Goal: Transaction & Acquisition: Purchase product/service

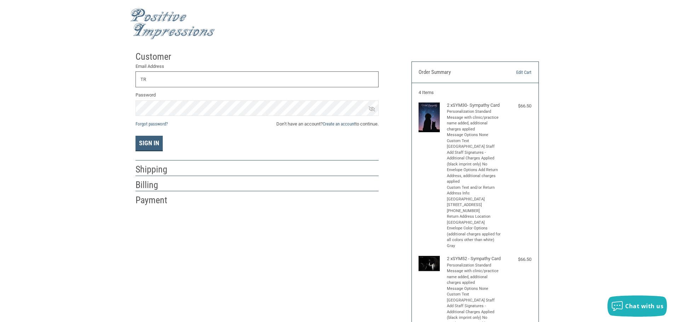
type input "T"
drag, startPoint x: 196, startPoint y: 183, endPoint x: 170, endPoint y: 187, distance: 25.7
click at [196, 183] on div at bounding box center [281, 186] width 195 height 9
click at [136, 173] on h2 "Shipping" at bounding box center [155, 170] width 41 height 12
click at [166, 85] on input "R" at bounding box center [256, 79] width 243 height 16
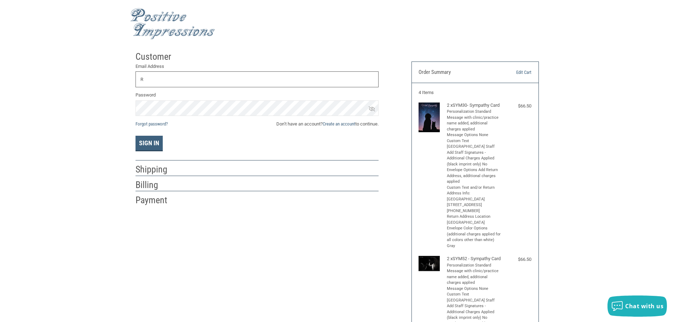
drag, startPoint x: 166, startPoint y: 85, endPoint x: 161, endPoint y: 86, distance: 5.0
click at [161, 86] on input "R" at bounding box center [256, 79] width 243 height 16
click at [135, 136] on button "Sign In" at bounding box center [148, 144] width 27 height 16
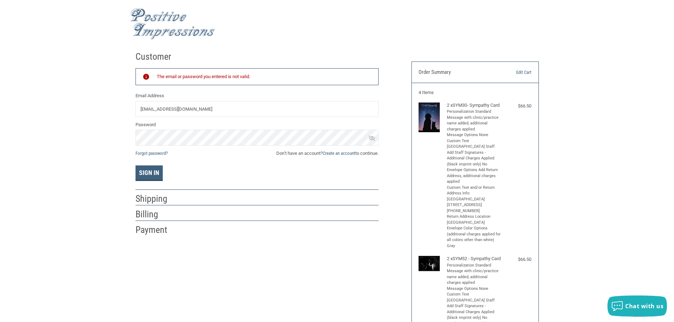
click at [372, 139] on icon at bounding box center [372, 138] width 6 height 5
click at [173, 150] on p "Forgot password? Don’t have an account? Create an account to continue." at bounding box center [256, 153] width 243 height 7
click at [121, 146] on div "Customer Returning Customer The email or password you entered is not valid. Ema…" at bounding box center [337, 279] width 674 height 463
click at [135, 166] on button "Sign In" at bounding box center [148, 174] width 27 height 16
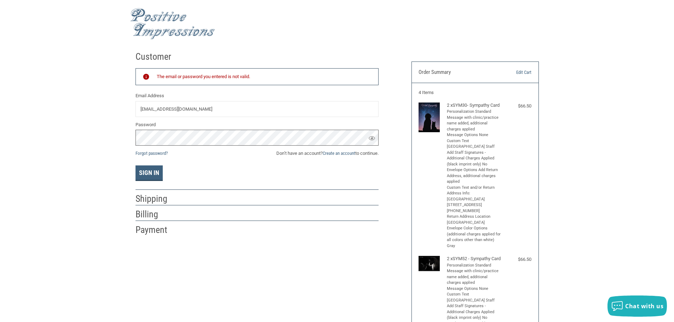
click at [135, 166] on button "Sign In" at bounding box center [148, 174] width 27 height 16
click at [157, 179] on button "Sign In" at bounding box center [148, 174] width 27 height 16
click at [203, 127] on label "Password" at bounding box center [256, 124] width 243 height 7
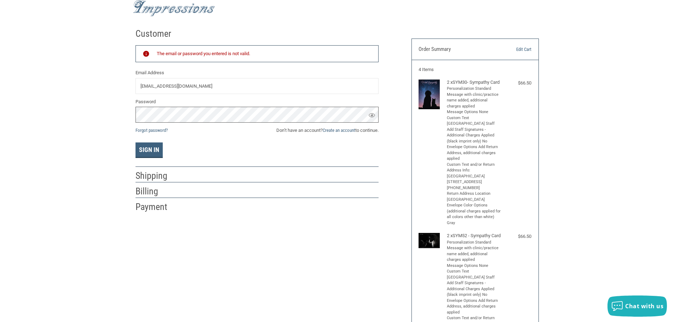
scroll to position [35, 0]
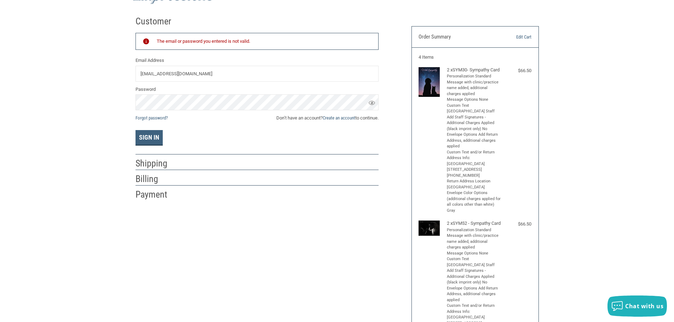
drag, startPoint x: 220, startPoint y: 205, endPoint x: 170, endPoint y: 173, distance: 59.8
click at [220, 204] on div "Customer Returning Customer The email or password you entered is not valid. Ema…" at bounding box center [337, 243] width 414 height 463
click at [135, 164] on div "Customer Returning Customer The email or password you entered is not valid. Ema…" at bounding box center [268, 106] width 276 height 189
click at [160, 168] on h2 "Shipping" at bounding box center [155, 164] width 41 height 12
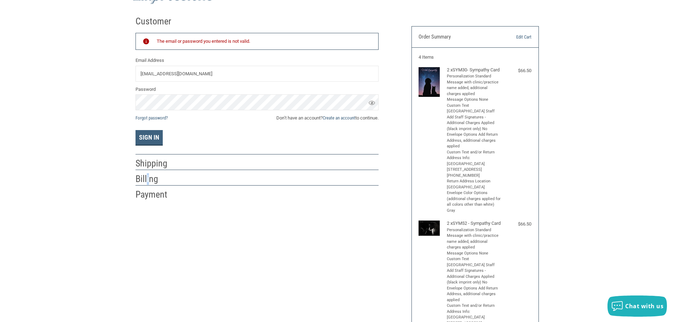
click at [147, 181] on h2 "Billing" at bounding box center [155, 179] width 41 height 12
click at [145, 187] on li "Payment" at bounding box center [256, 193] width 243 height 15
click at [158, 186] on li "Payment" at bounding box center [256, 193] width 243 height 15
drag, startPoint x: 178, startPoint y: 180, endPoint x: 218, endPoint y: 151, distance: 49.3
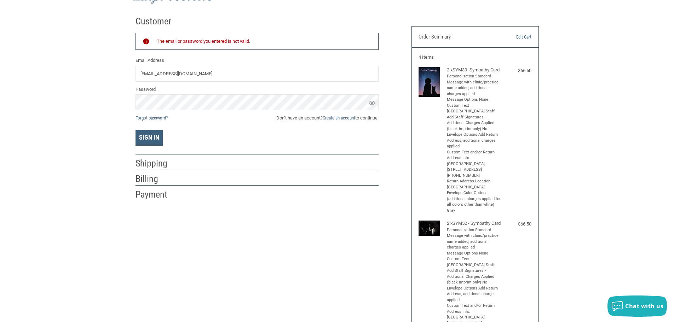
click at [179, 178] on div "Billing" at bounding box center [256, 179] width 243 height 12
click at [272, 116] on p "Forgot password? Don’t have an account? Create an account to continue." at bounding box center [256, 118] width 243 height 7
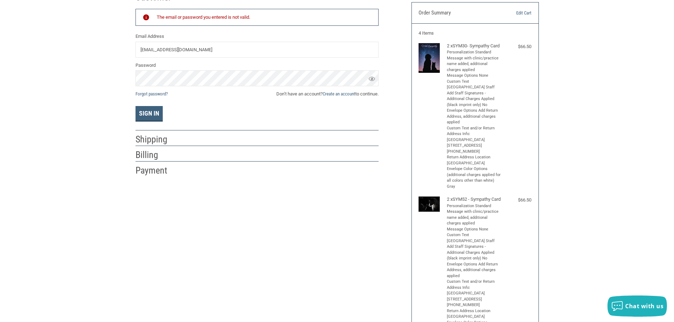
scroll to position [71, 0]
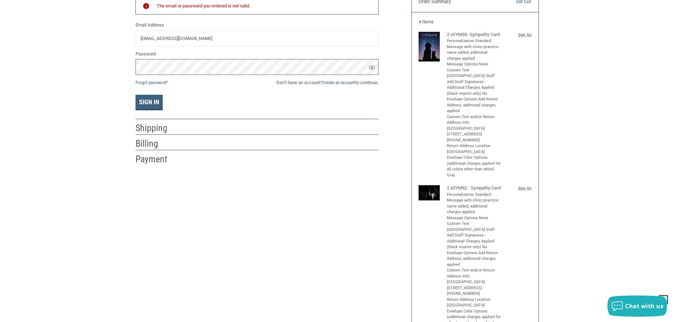
click at [135, 95] on button "Sign In" at bounding box center [148, 103] width 27 height 16
click at [102, 79] on div "Customer Returning Customer The email or password you entered is not valid. Ema…" at bounding box center [337, 208] width 674 height 463
click at [135, 95] on button "Sign In" at bounding box center [148, 103] width 27 height 16
drag, startPoint x: 239, startPoint y: 40, endPoint x: 187, endPoint y: 48, distance: 52.6
click at [188, 48] on div "The email or password you entered is not valid. Email Address [EMAIL_ADDRESS][D…" at bounding box center [256, 54] width 243 height 113
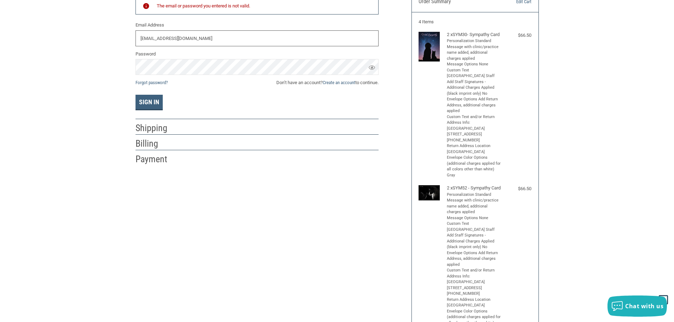
click at [277, 40] on input "[EMAIL_ADDRESS][DOMAIN_NAME]" at bounding box center [256, 38] width 243 height 16
drag, startPoint x: 272, startPoint y: 40, endPoint x: 96, endPoint y: 66, distance: 178.0
click at [96, 66] on div "Customer Returning Customer The email or password you entered is not valid. Ema…" at bounding box center [337, 208] width 674 height 463
click at [104, 80] on div "Customer Returning Customer The email or password you entered is not valid. Ema…" at bounding box center [337, 208] width 674 height 463
click at [135, 95] on button "Sign In" at bounding box center [148, 103] width 27 height 16
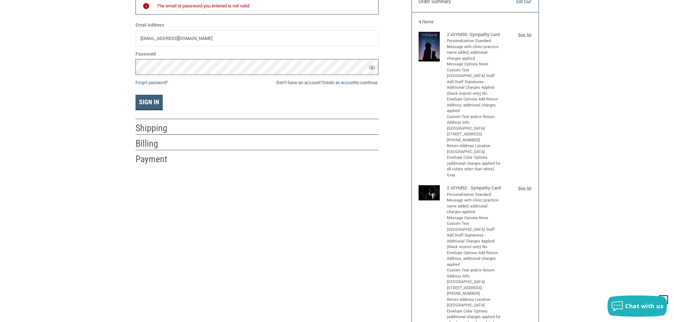
click at [135, 95] on button "Sign In" at bounding box center [148, 103] width 27 height 16
drag, startPoint x: 239, startPoint y: 37, endPoint x: 70, endPoint y: 47, distance: 168.6
click at [70, 47] on div "Customer Returning Customer The email or password you entered is not valid. Ema…" at bounding box center [337, 208] width 674 height 463
type input "[EMAIL_ADDRESS][DOMAIN_NAME]"
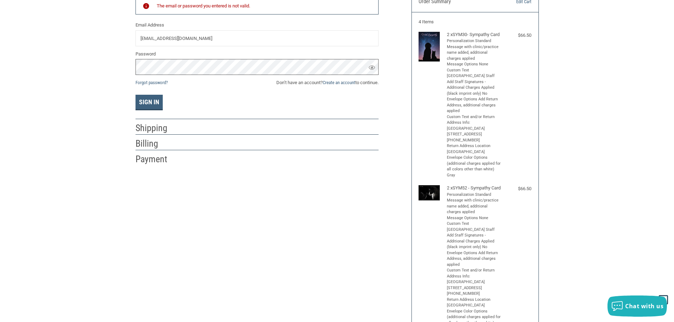
click at [135, 95] on button "Sign In" at bounding box center [148, 103] width 27 height 16
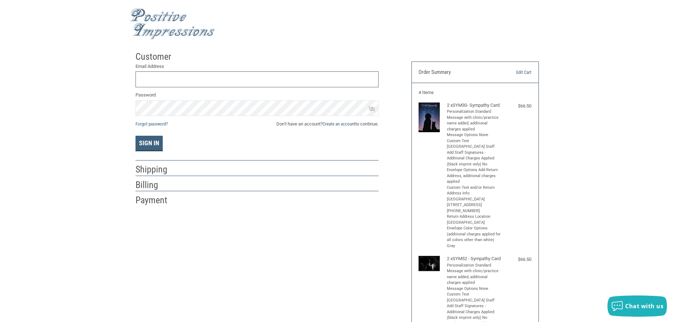
click at [168, 83] on input "Email Address" at bounding box center [256, 79] width 243 height 16
click at [188, 79] on input "TRENTONANIMALHOSITALINC@GMAIL.COM" at bounding box center [256, 79] width 243 height 16
type input "[EMAIL_ADDRESS][DOMAIN_NAME]"
click at [47, 121] on div "Customer Returning Customer Email Address TRENTONANIMALHOSPITALINC@GMAIL.COM Pa…" at bounding box center [337, 279] width 674 height 463
click at [135, 136] on button "Sign In" at bounding box center [148, 144] width 27 height 16
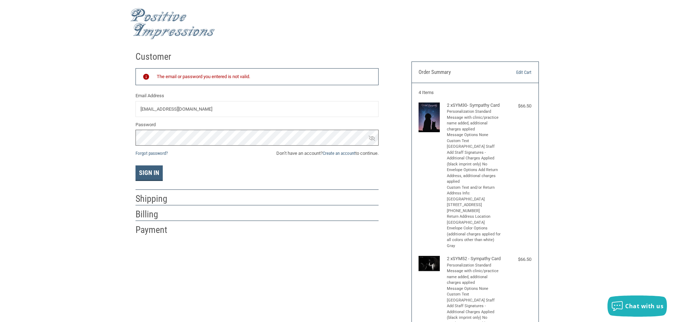
click at [135, 166] on button "Sign In" at bounding box center [148, 174] width 27 height 16
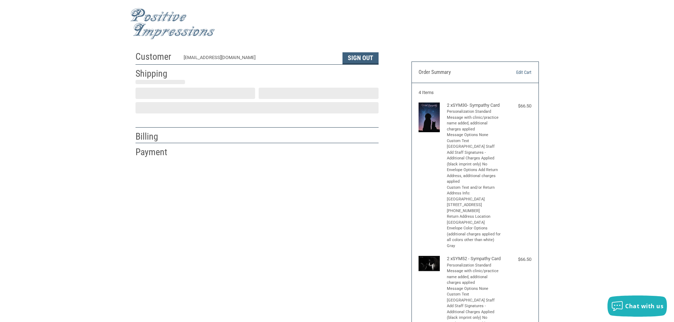
scroll to position [1, 0]
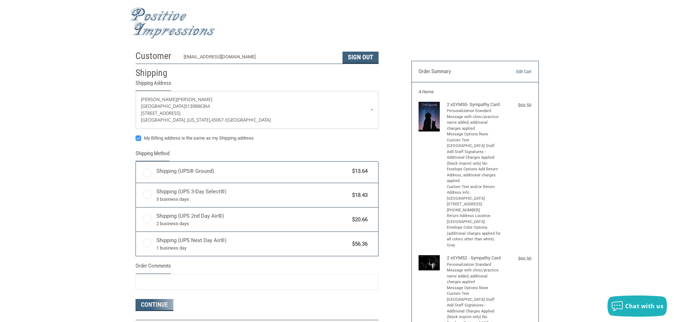
radio input "true"
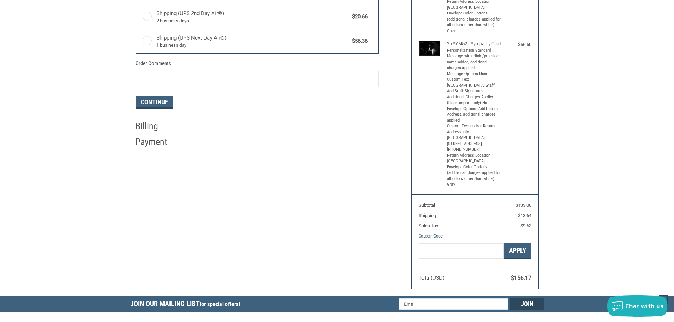
scroll to position [213, 0]
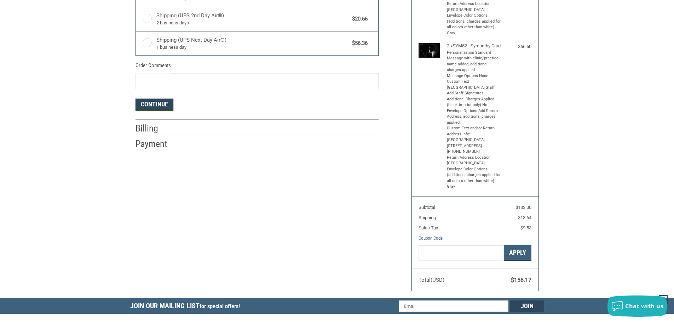
click at [166, 105] on button "Continue" at bounding box center [154, 105] width 38 height 12
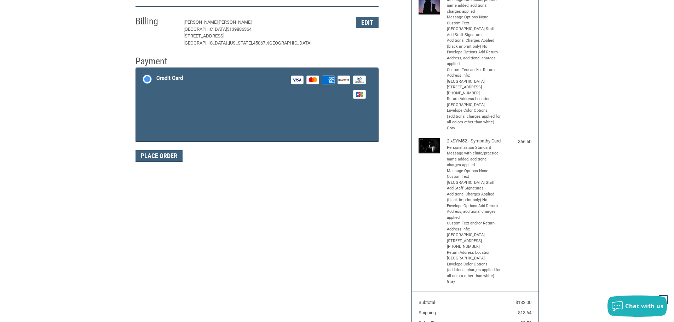
scroll to position [107, 0]
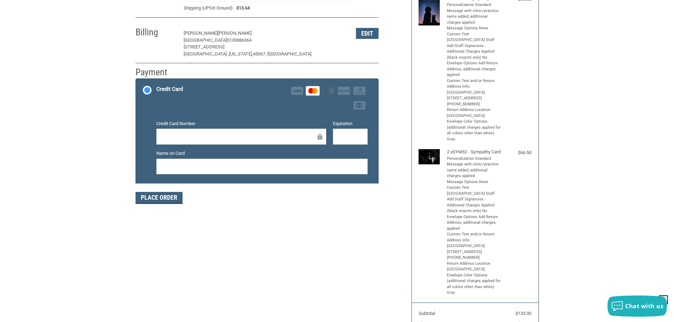
click at [361, 249] on div "Customer trentonanimalhospitalinc@gmail.com Sign Out Shipping Stephanie Ogburn …" at bounding box center [337, 172] width 414 height 463
click at [166, 199] on button "Place Order" at bounding box center [158, 198] width 47 height 12
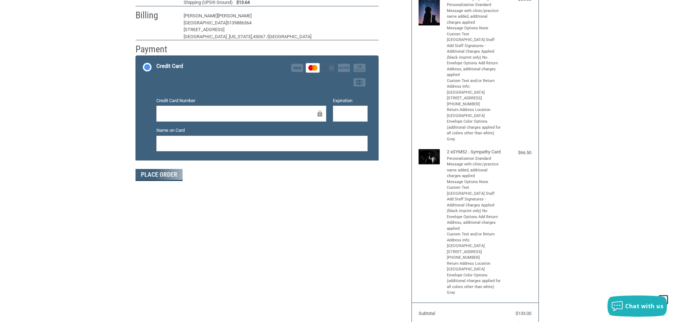
scroll to position [85, 0]
